Goal: Transaction & Acquisition: Purchase product/service

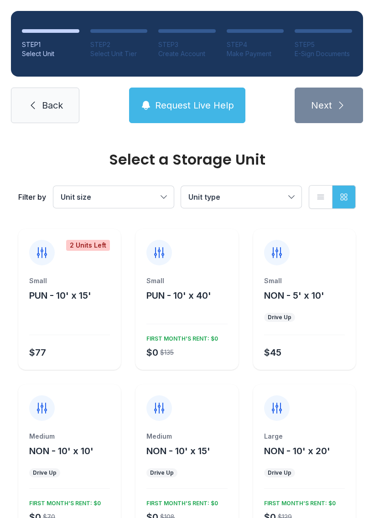
click at [253, 200] on span "Unit type" at bounding box center [236, 197] width 97 height 11
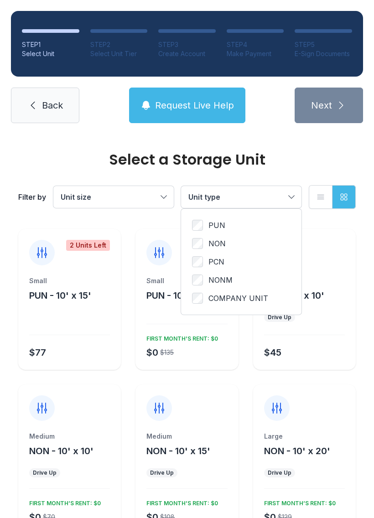
click at [244, 262] on label "PCN" at bounding box center [241, 261] width 99 height 11
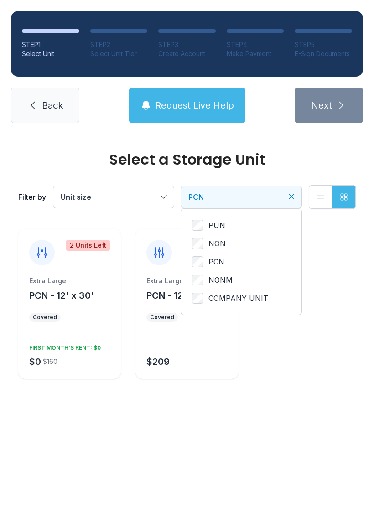
click at [163, 195] on button "Unit size" at bounding box center [113, 197] width 120 height 22
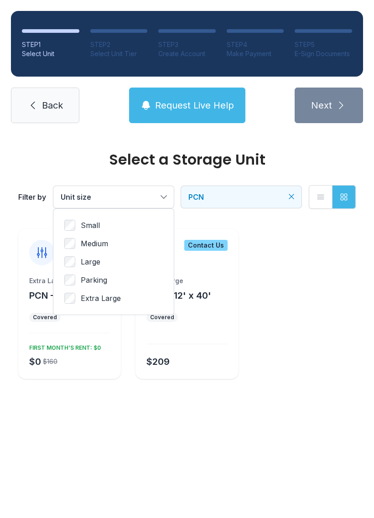
click at [139, 230] on label "Small" at bounding box center [113, 225] width 99 height 11
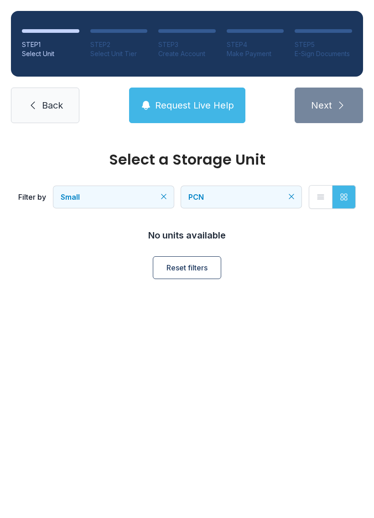
click at [213, 266] on button "Reset filters" at bounding box center [187, 267] width 68 height 23
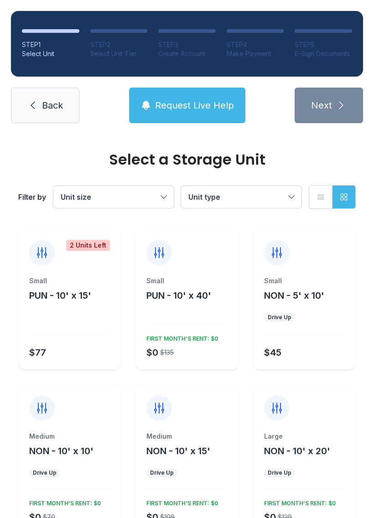
click at [281, 192] on span "Unit type" at bounding box center [236, 197] width 97 height 11
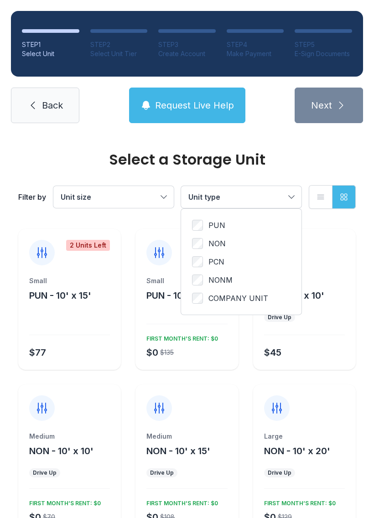
scroll to position [0, 0]
click at [217, 239] on span "NON" at bounding box center [217, 243] width 17 height 11
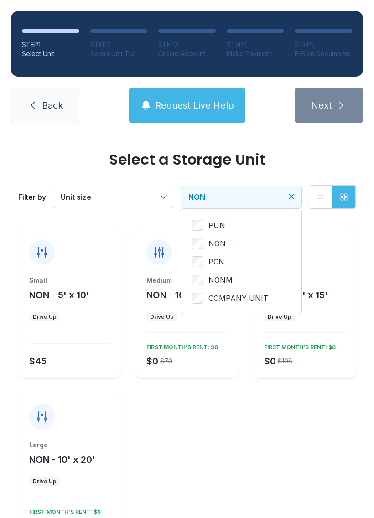
click at [227, 260] on label "PCN" at bounding box center [241, 261] width 99 height 11
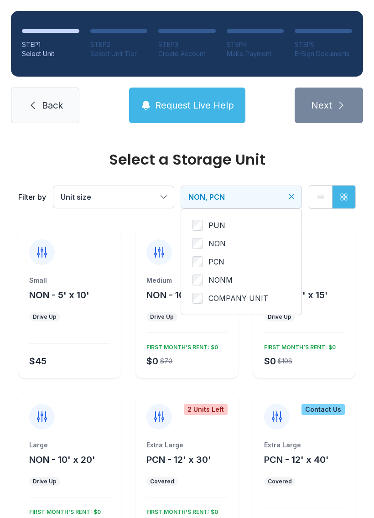
click at [222, 239] on span "NON" at bounding box center [217, 243] width 17 height 11
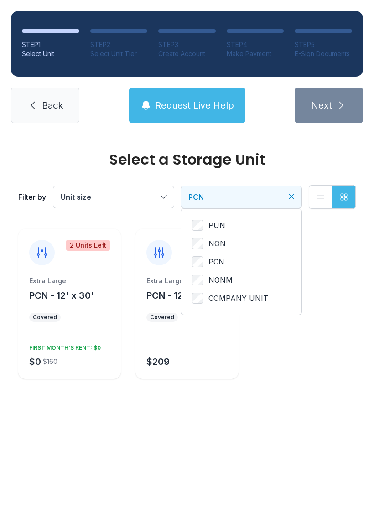
scroll to position [0, 0]
click at [84, 322] on ul "Covered" at bounding box center [69, 317] width 81 height 9
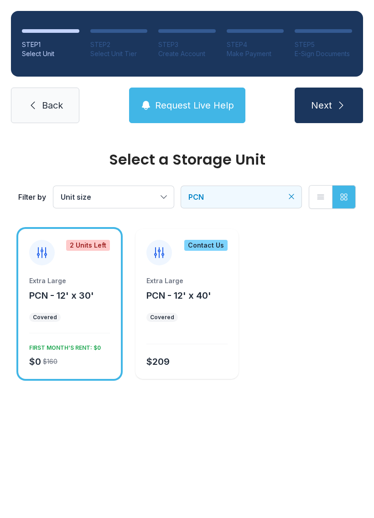
click at [93, 318] on ul "Covered" at bounding box center [69, 317] width 81 height 9
click at [267, 197] on span "PCN" at bounding box center [236, 197] width 97 height 11
click at [194, 286] on ul "PUN NON PCN NONM COMPANY UNIT" at bounding box center [241, 262] width 99 height 84
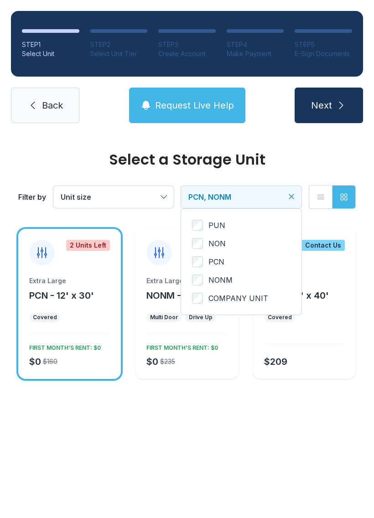
click at [190, 261] on div "PUN NON PCN NONM COMPANY UNIT" at bounding box center [241, 262] width 120 height 106
click at [209, 261] on label "PCN" at bounding box center [241, 261] width 99 height 11
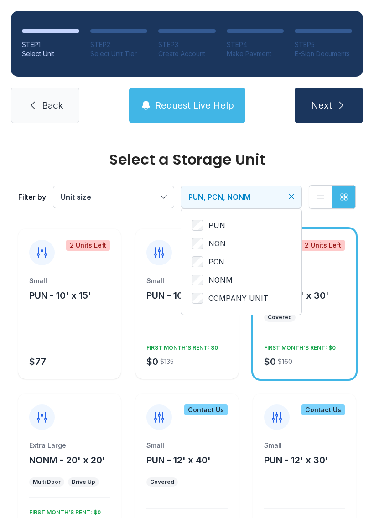
click at [206, 258] on label "PCN" at bounding box center [241, 261] width 99 height 11
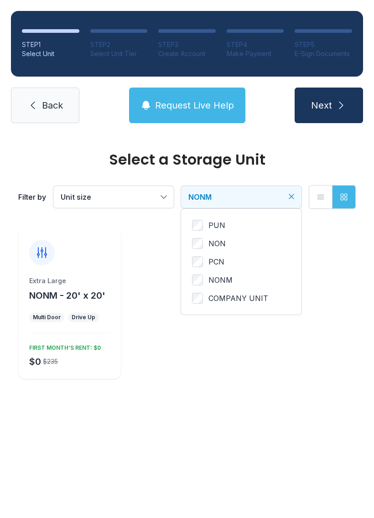
click at [203, 254] on ul "PUN NON PCN NONM COMPANY UNIT" at bounding box center [241, 262] width 99 height 84
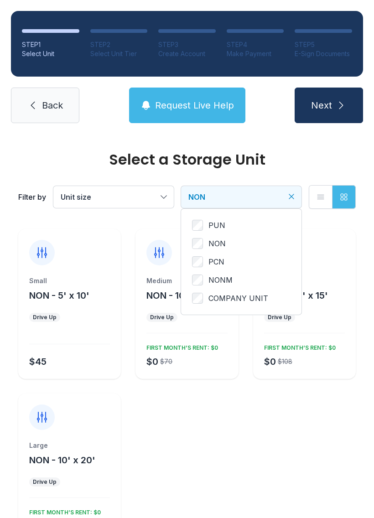
click at [215, 240] on span "NON" at bounding box center [217, 243] width 17 height 11
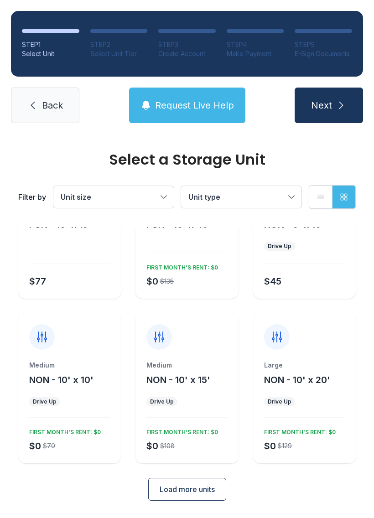
scroll to position [70, 0]
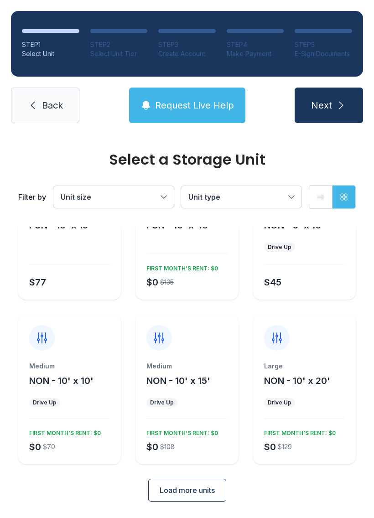
click at [210, 493] on span "Load more units" at bounding box center [187, 490] width 55 height 11
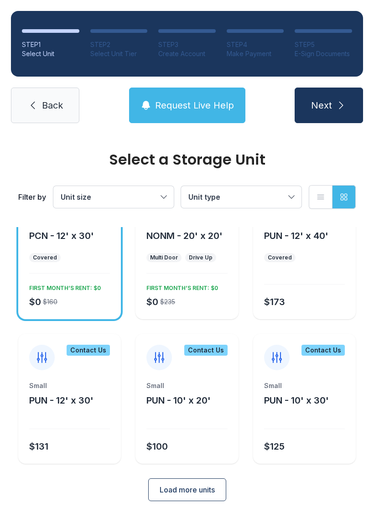
scroll to position [380, 0]
click at [226, 491] on button "Load more units" at bounding box center [187, 490] width 78 height 23
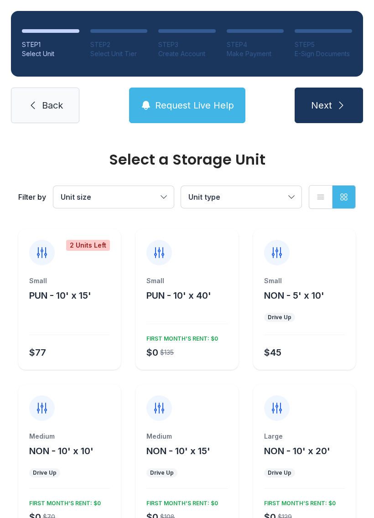
scroll to position [0, 0]
click at [221, 105] on span "Request Live Help" at bounding box center [194, 105] width 79 height 13
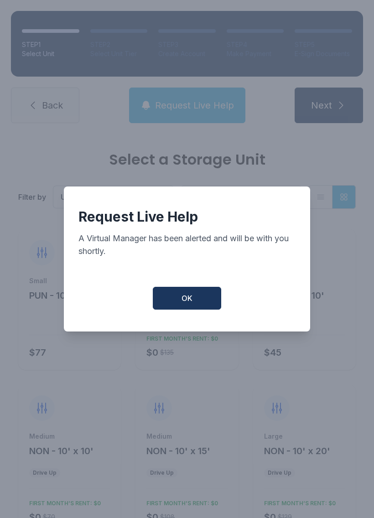
click at [197, 302] on button "OK" at bounding box center [187, 298] width 68 height 23
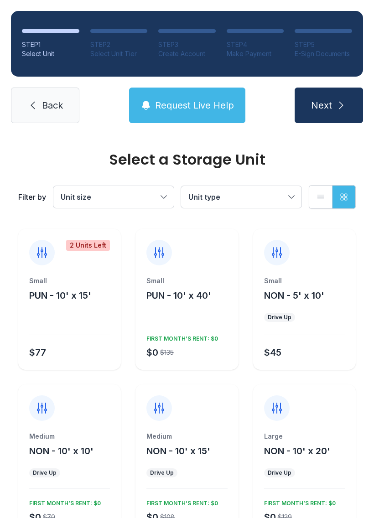
click at [230, 190] on button "Unit type" at bounding box center [241, 197] width 120 height 22
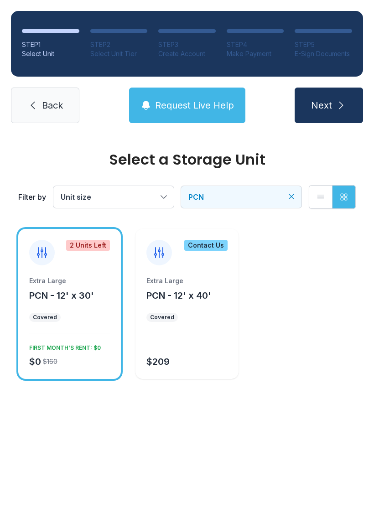
click at [89, 362] on div "$0 $160 FIRST MONTH’S RENT: $0" at bounding box center [68, 354] width 84 height 27
click at [351, 113] on button "Next" at bounding box center [329, 106] width 68 height 36
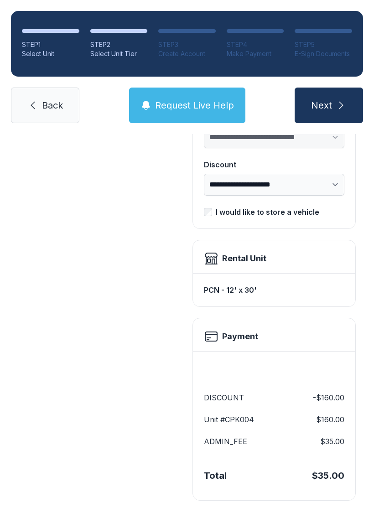
scroll to position [165, 0]
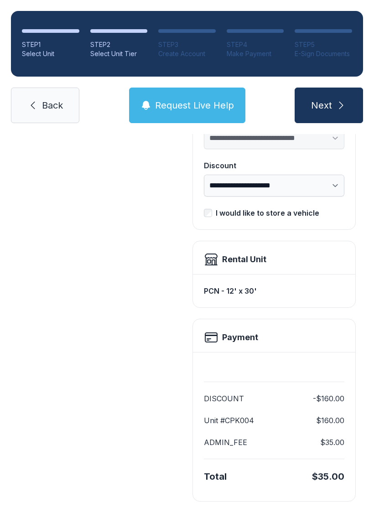
click at [345, 103] on icon "submit" at bounding box center [341, 105] width 11 height 11
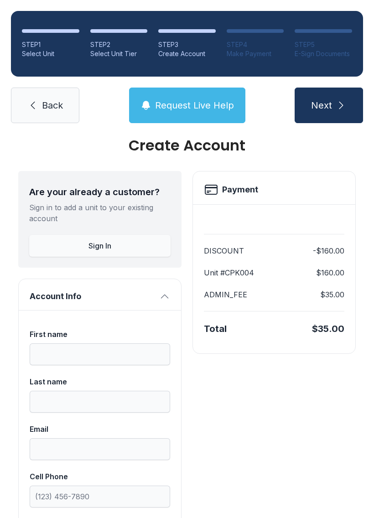
scroll to position [16, 0]
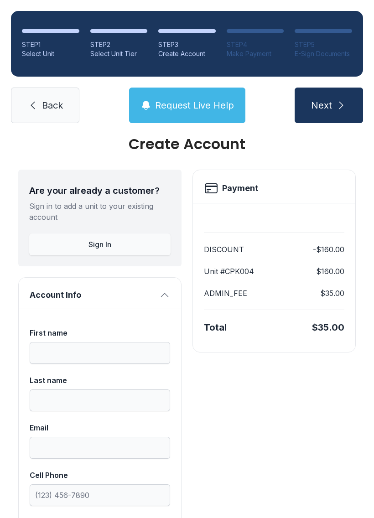
click at [140, 240] on button "Sign In" at bounding box center [99, 245] width 141 height 22
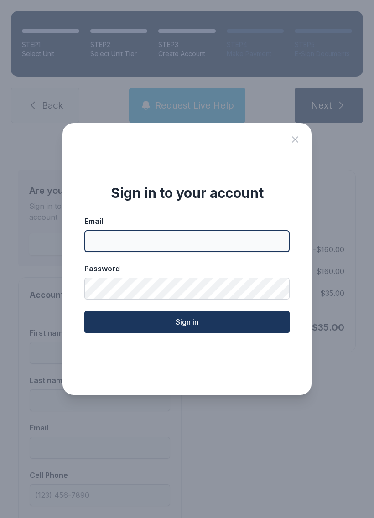
click at [239, 239] on input "Email" at bounding box center [186, 241] width 205 height 22
type input "**"
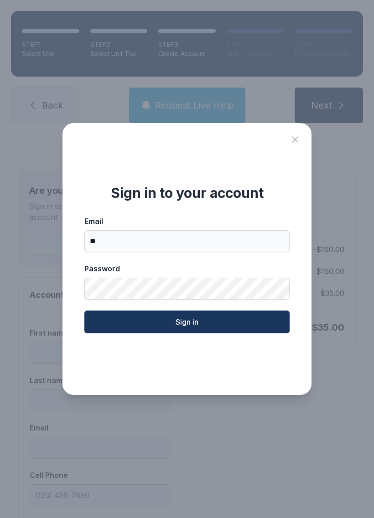
click at [306, 142] on div "Sign in to your account Email ** Password Sign in" at bounding box center [187, 259] width 249 height 272
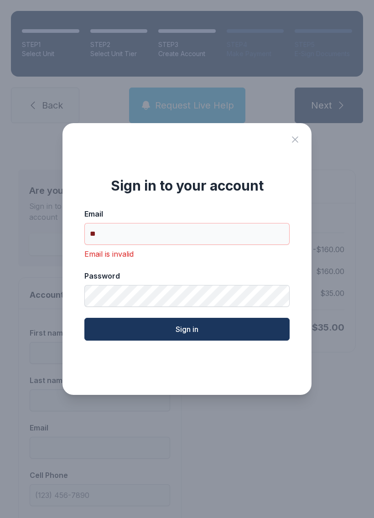
click at [296, 136] on div "Sign in to your account Email ** Email is invalid Password Sign in" at bounding box center [187, 259] width 249 height 272
click at [310, 141] on div "Sign in to your account Email ** Email is invalid Password Sign in" at bounding box center [187, 259] width 249 height 272
